Goal: Information Seeking & Learning: Learn about a topic

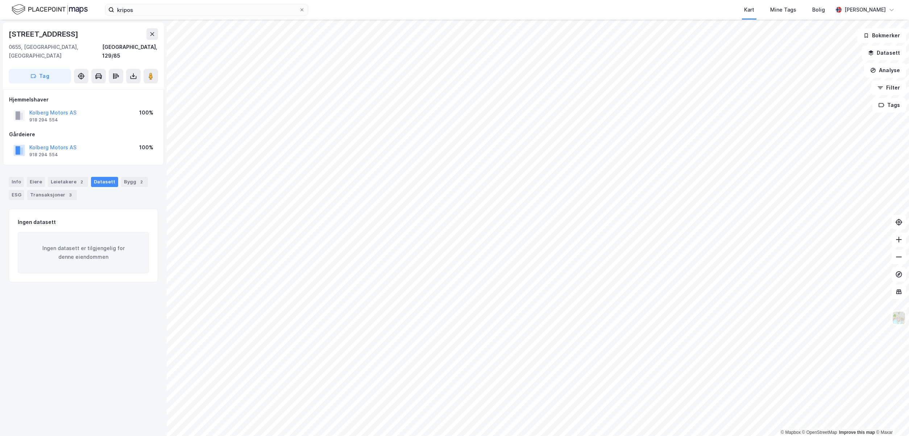
click at [605, 7] on div "Kart Mine Tags Bolig" at bounding box center [588, 10] width 490 height 20
click at [176, 7] on input "kripos" at bounding box center [206, 9] width 185 height 11
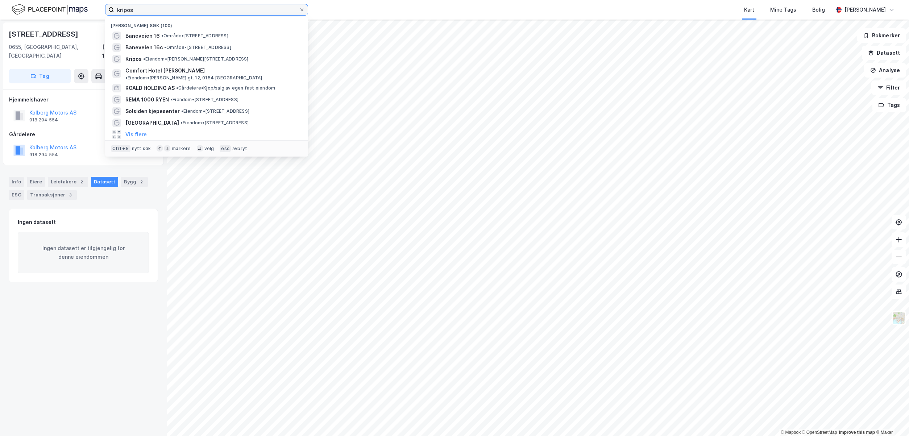
click at [176, 7] on input "kripos" at bounding box center [206, 9] width 185 height 11
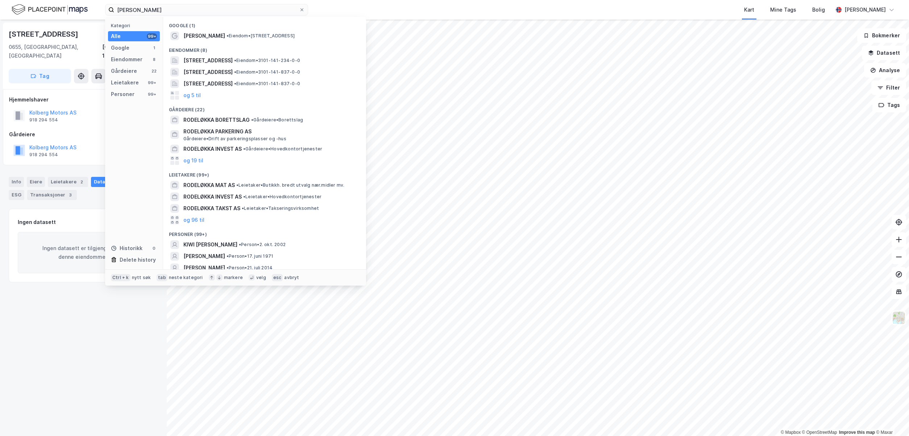
click at [203, 34] on span "KIWI Rodeløkka" at bounding box center [204, 36] width 42 height 9
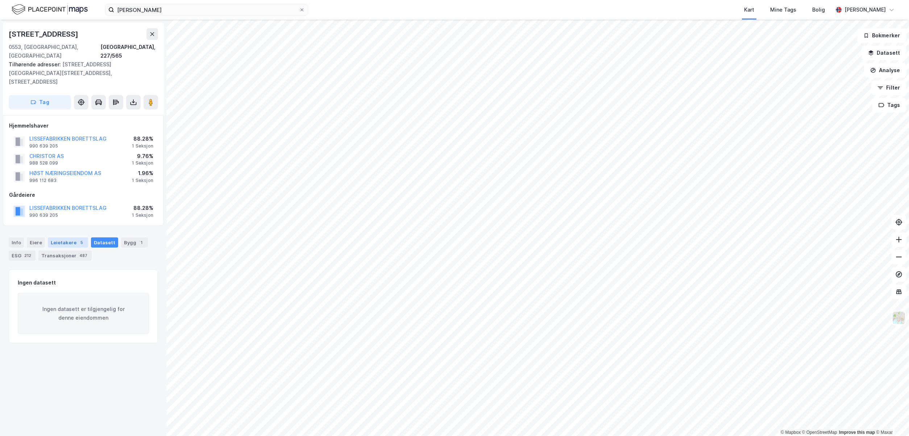
click at [70, 237] on div "Leietakere 5" at bounding box center [68, 242] width 40 height 10
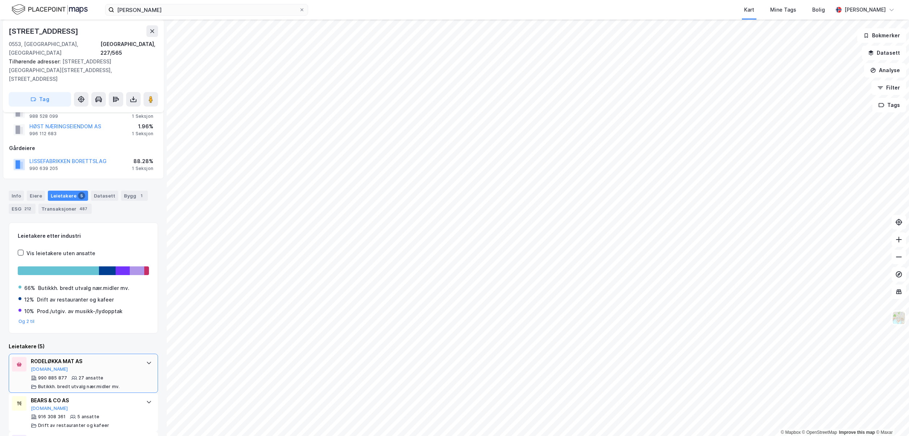
scroll to position [145, 0]
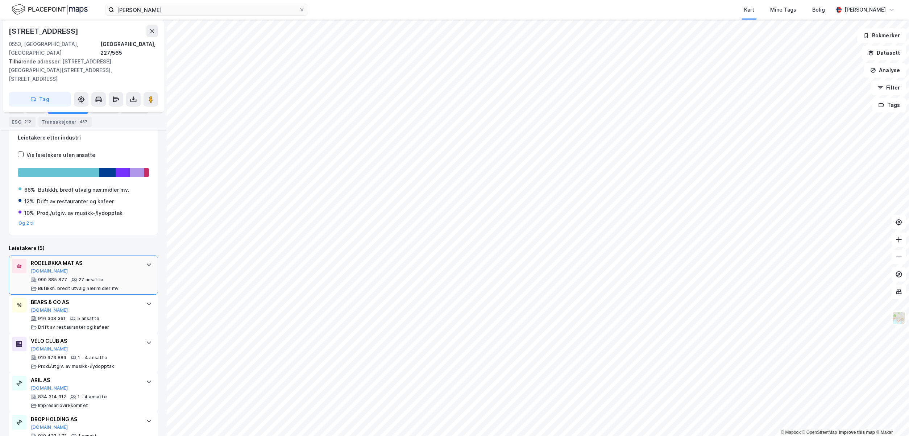
click at [126, 277] on div "990 885 877 27 ansatte Butikkh. bredt utvalg nær.midler mv." at bounding box center [85, 284] width 108 height 14
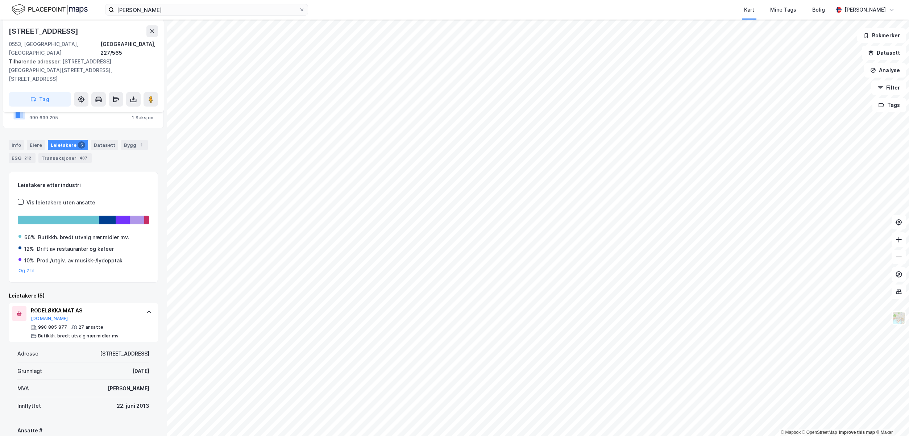
scroll to position [86, 0]
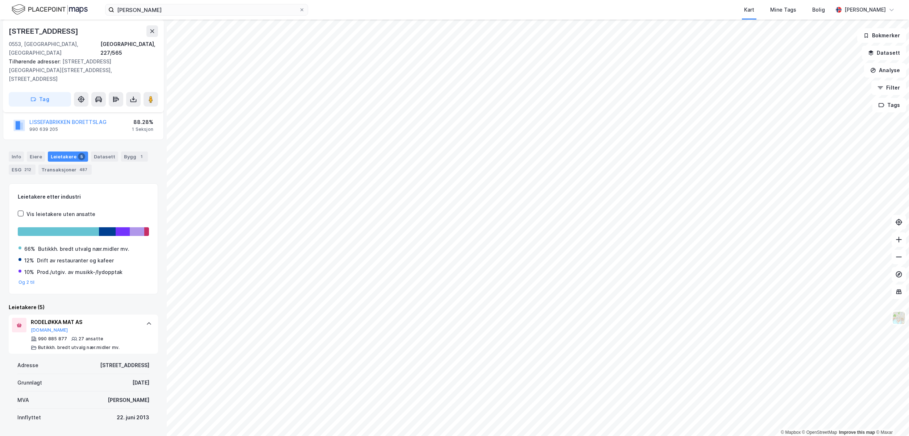
click at [113, 303] on div "Leietakere (5)" at bounding box center [83, 307] width 149 height 9
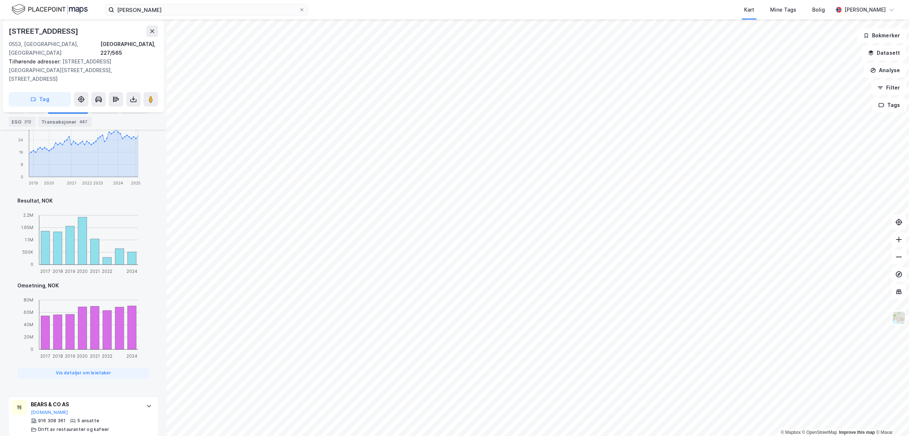
scroll to position [267, 0]
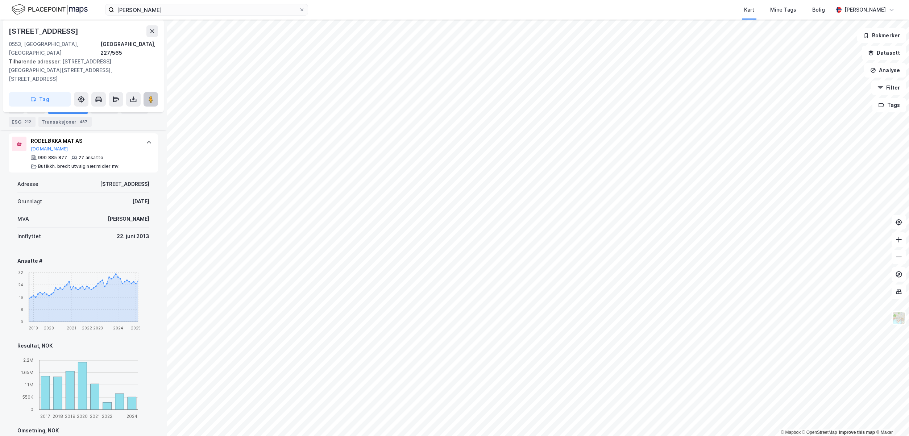
click at [151, 96] on image at bounding box center [151, 99] width 4 height 7
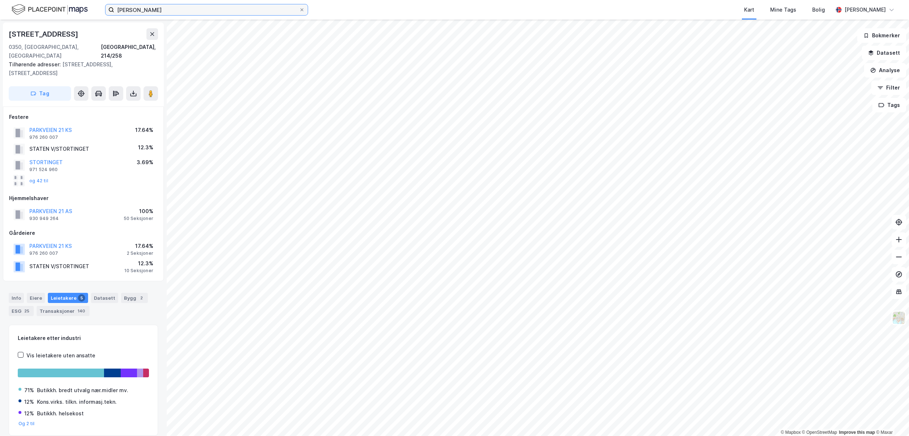
click at [237, 13] on input "kiwi rodeløkka" at bounding box center [206, 9] width 185 height 11
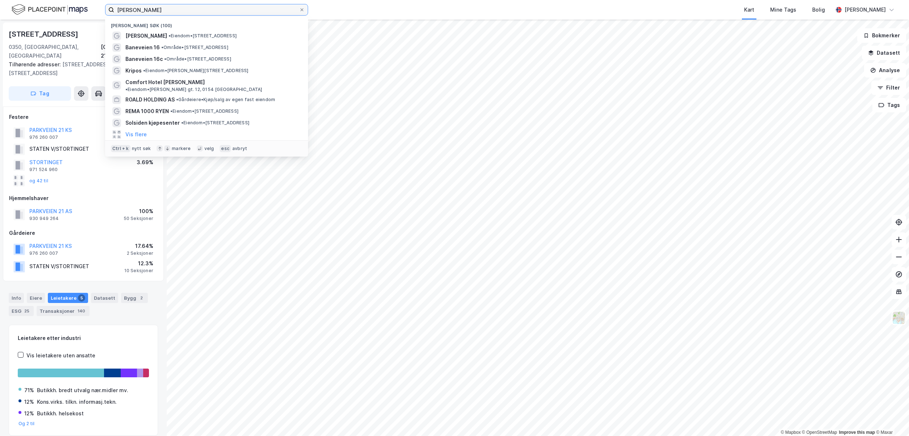
click at [237, 13] on input "kiwi rodeløkka" at bounding box center [206, 9] width 185 height 11
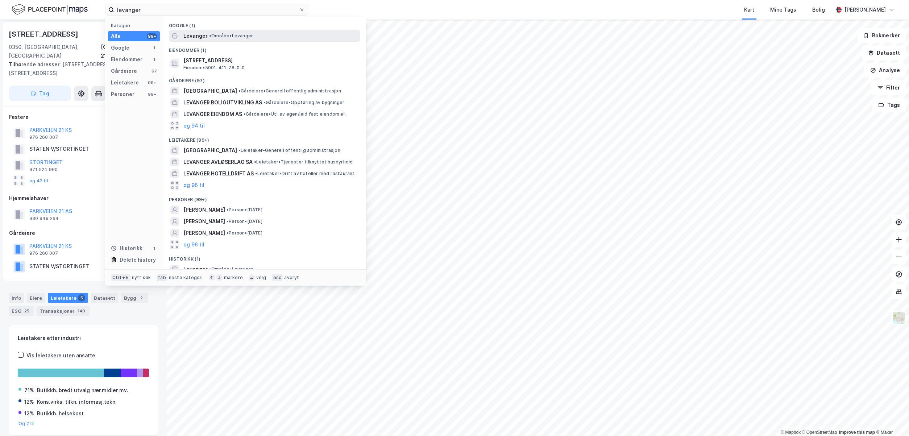
click at [225, 34] on span "• Område • Levanger" at bounding box center [231, 36] width 44 height 6
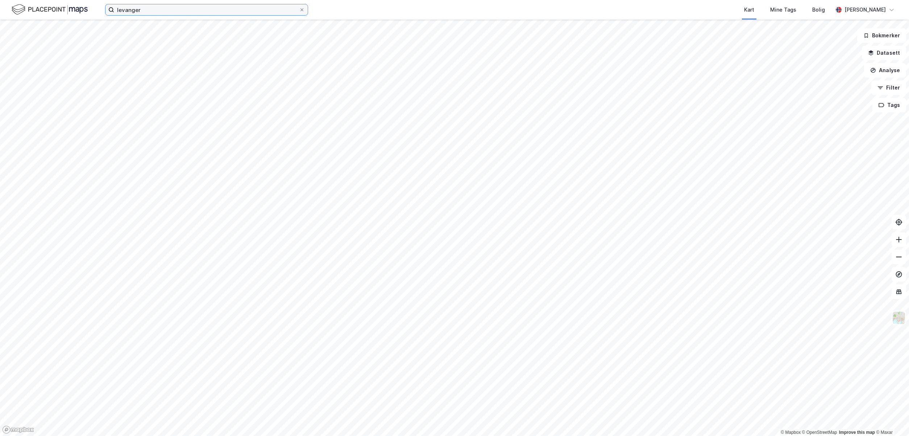
click at [217, 12] on input "levanger" at bounding box center [206, 9] width 185 height 11
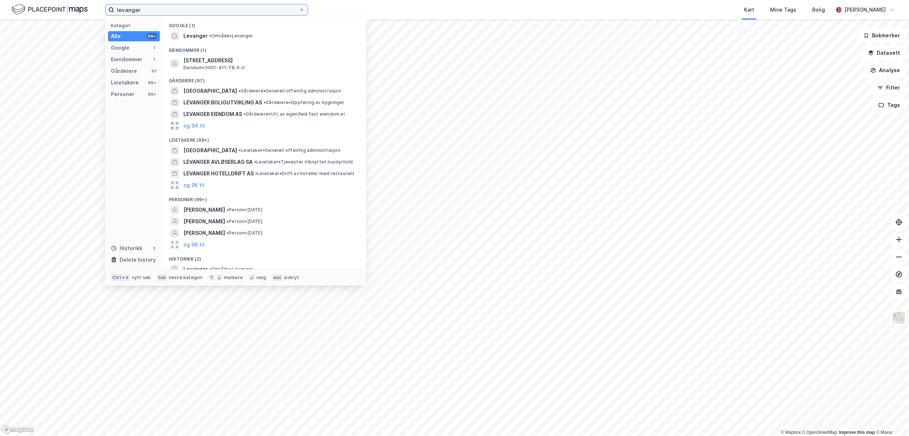
click at [217, 12] on input "levanger" at bounding box center [206, 9] width 185 height 11
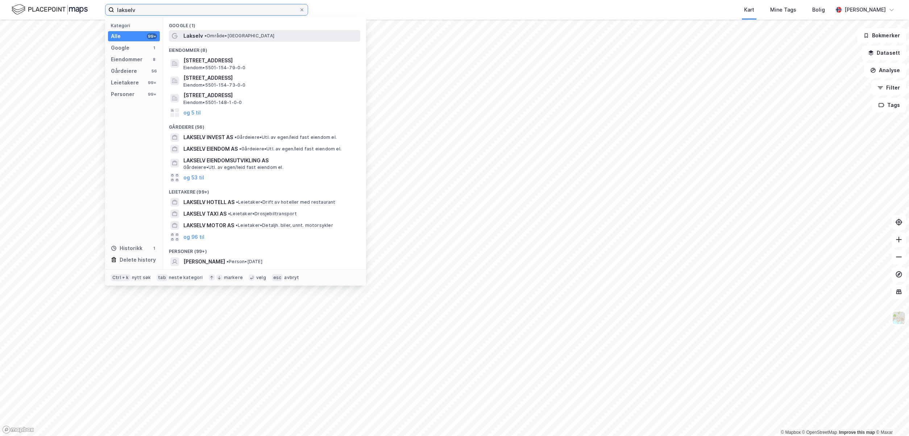
type input "lakselv"
click at [220, 34] on span "• Område • 9700 Lakselv" at bounding box center [239, 36] width 70 height 6
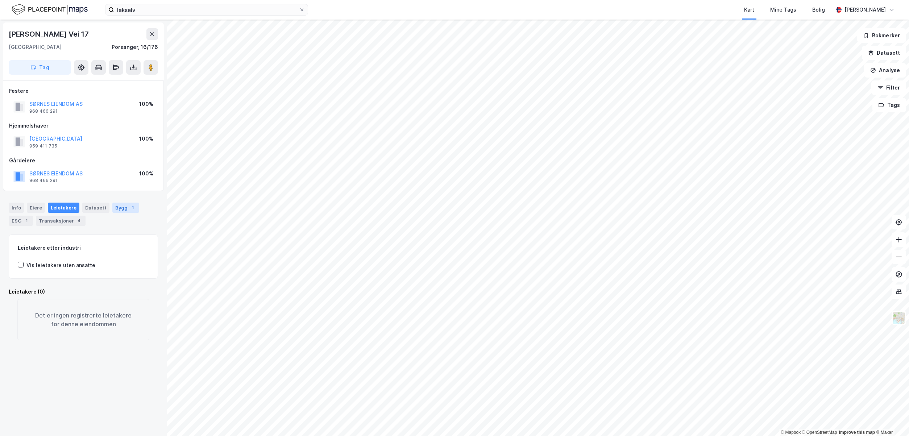
click at [129, 211] on div "1" at bounding box center [132, 207] width 7 height 7
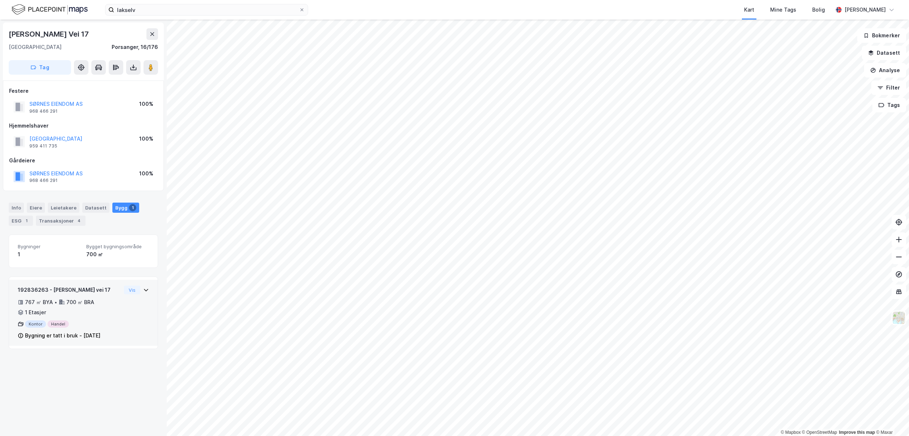
click at [143, 288] on icon at bounding box center [146, 290] width 6 height 6
click at [53, 206] on div "Leietakere" at bounding box center [64, 208] width 32 height 10
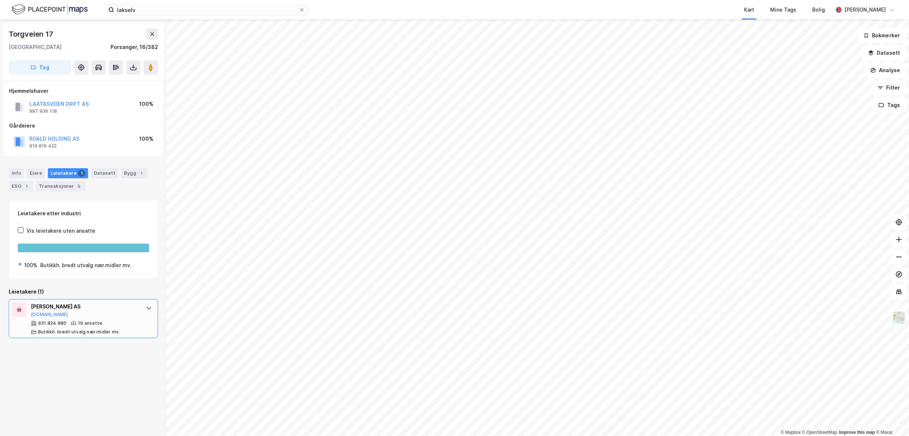
click at [101, 312] on div "ANN-HEGE PEDERSEN AS Proff.no" at bounding box center [85, 309] width 108 height 15
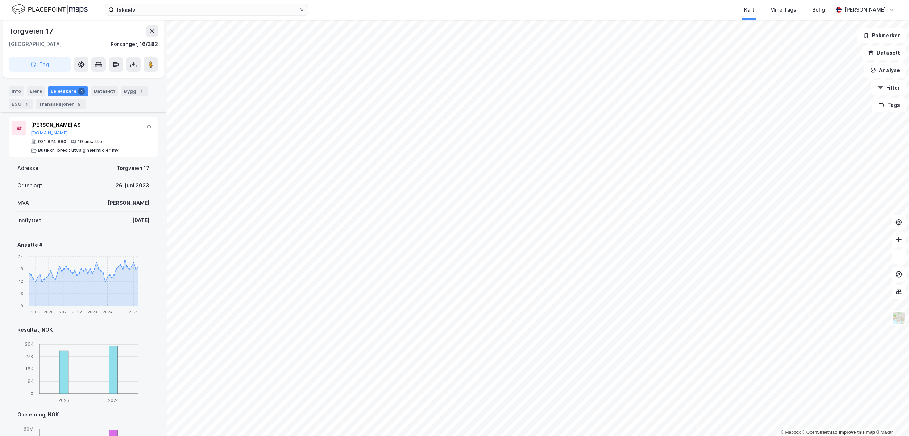
scroll to position [254, 0]
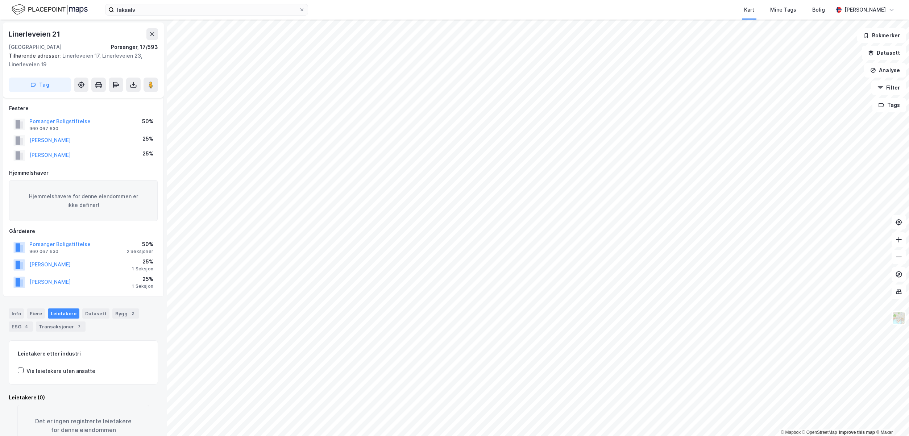
scroll to position [28, 0]
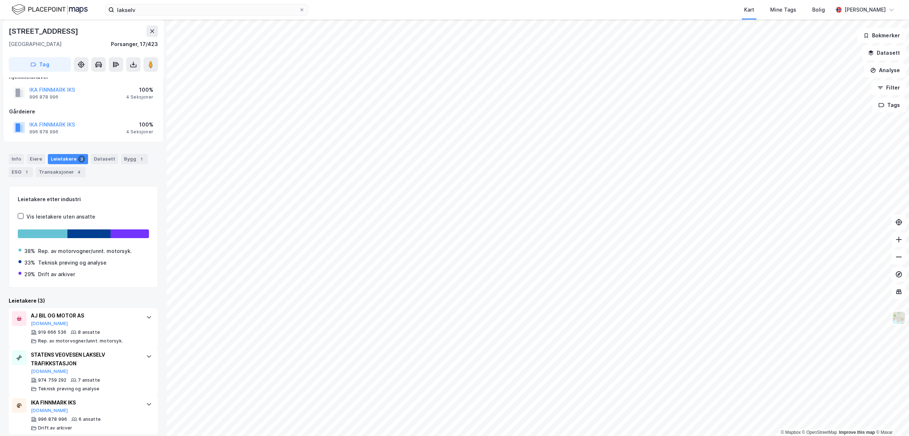
scroll to position [21, 0]
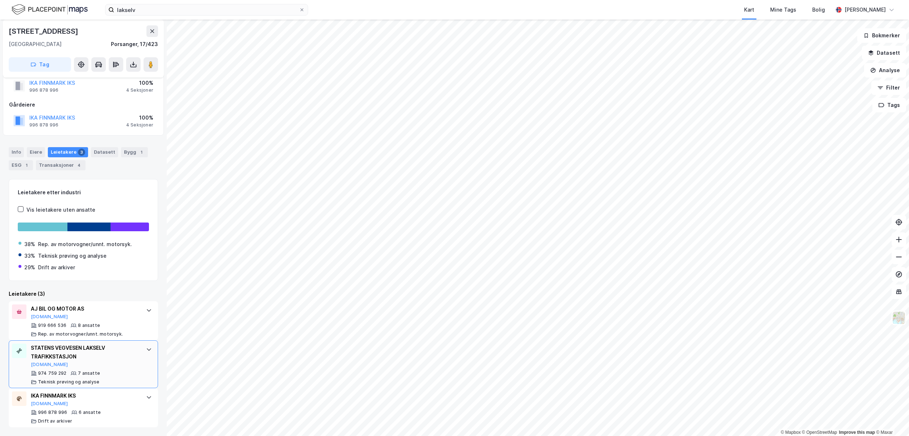
click at [74, 349] on div "STATENS VEGVESEN LAKSELV TRAFIKKSTASJON" at bounding box center [85, 352] width 108 height 17
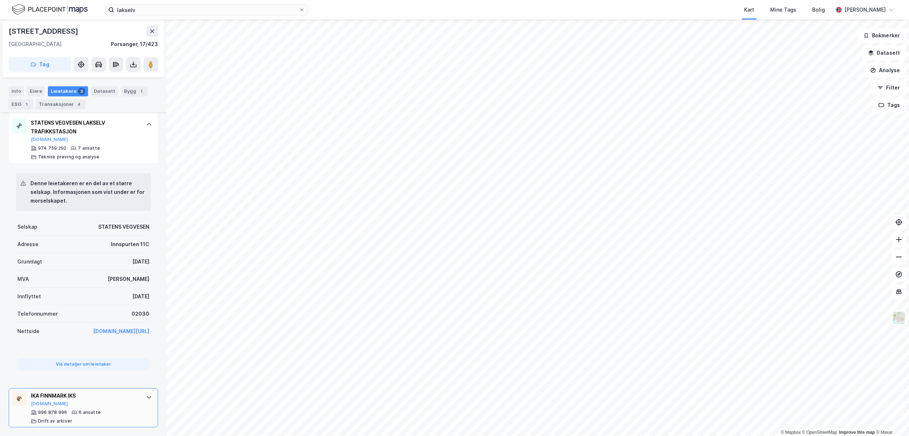
click at [109, 397] on div "IKA FINNMARK IKS" at bounding box center [85, 395] width 108 height 9
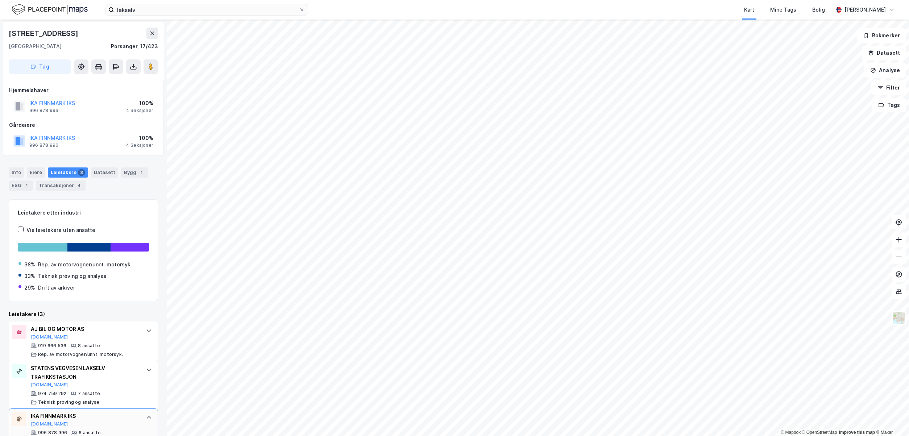
scroll to position [0, 0]
click at [110, 327] on div "AJ BIL OG MOTOR AS" at bounding box center [85, 329] width 108 height 9
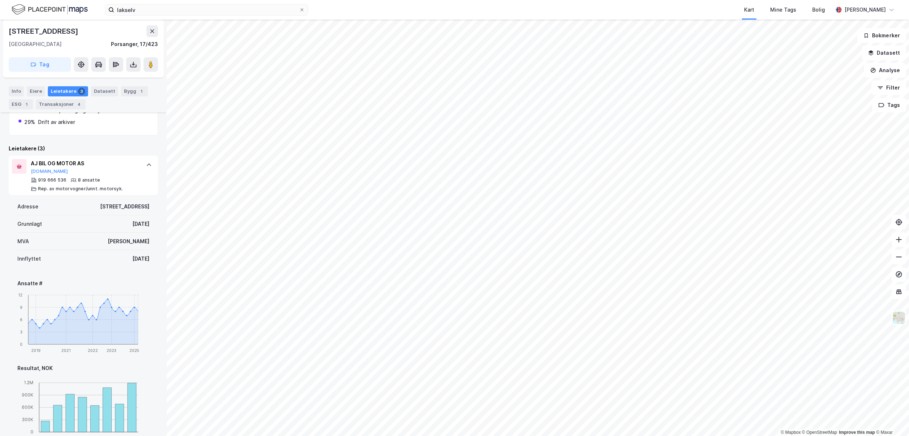
scroll to position [181, 0]
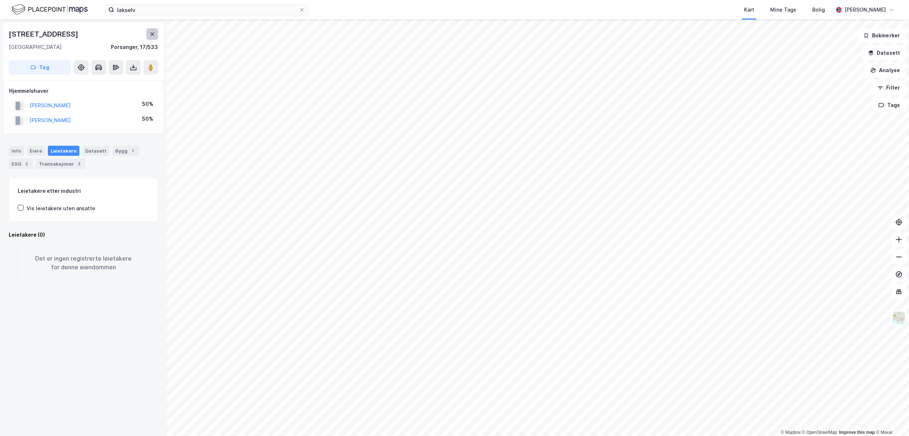
click at [155, 34] on icon at bounding box center [152, 34] width 6 height 6
